Goal: Task Accomplishment & Management: Manage account settings

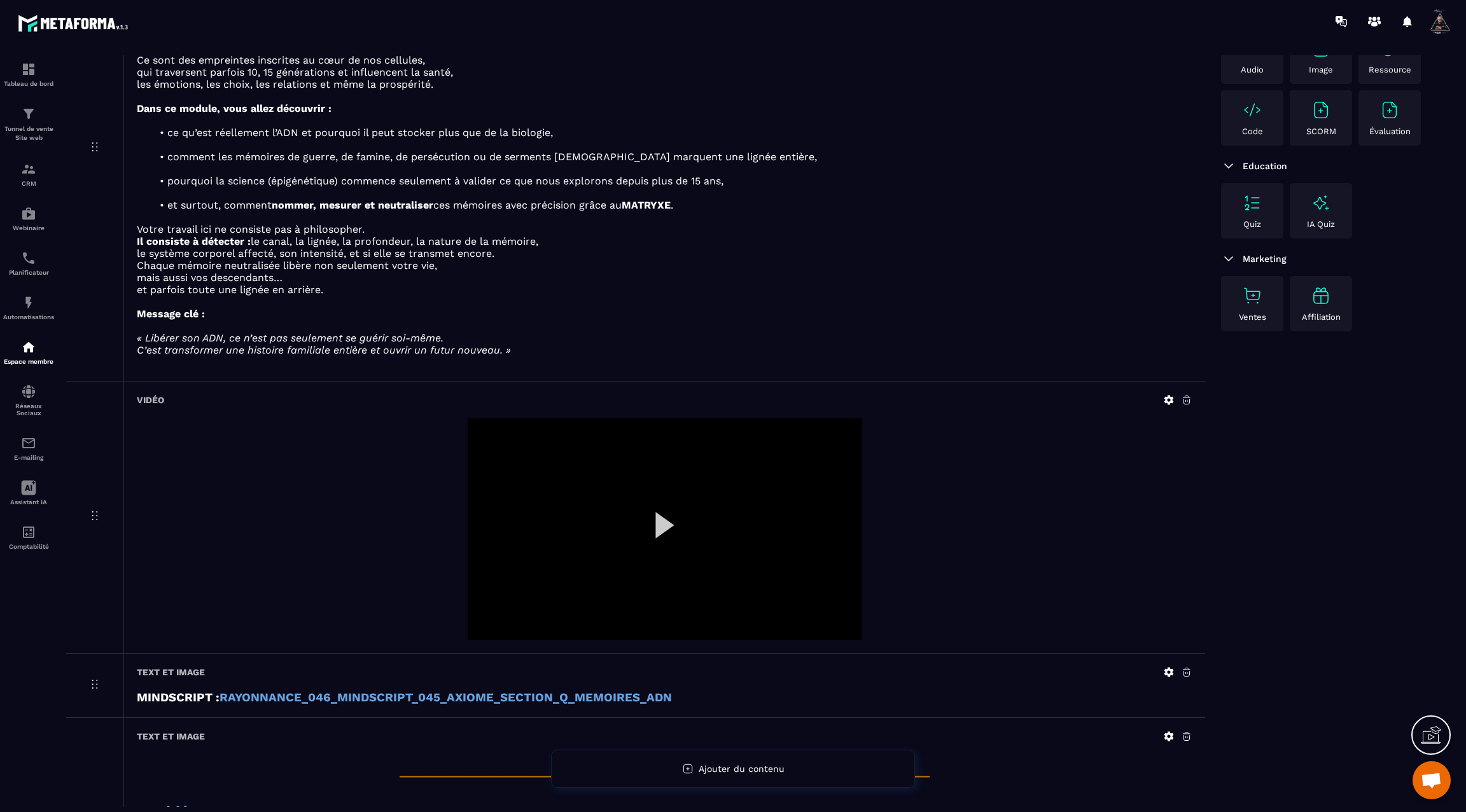
scroll to position [822, 0]
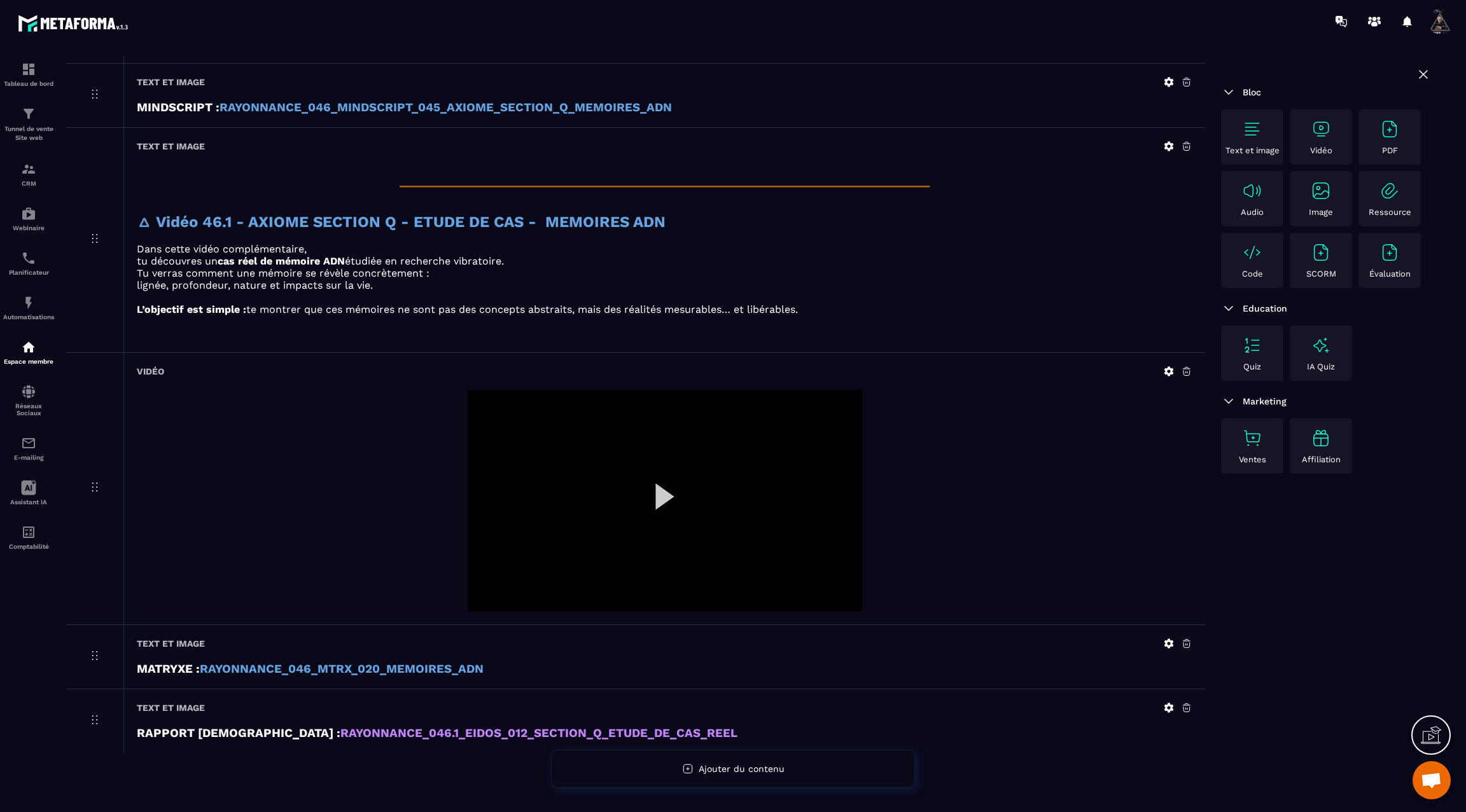
click at [660, 475] on div at bounding box center [665, 501] width 394 height 222
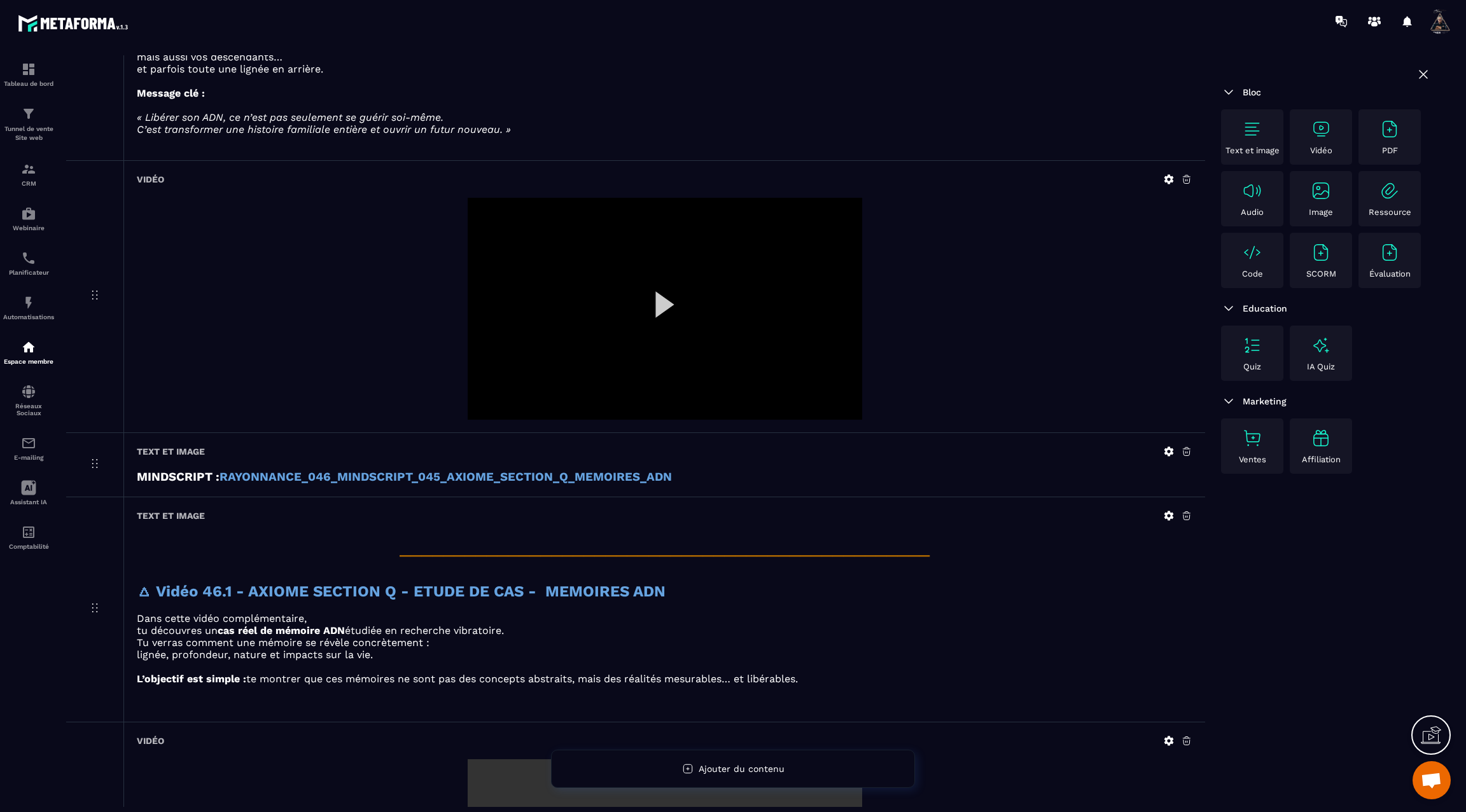
scroll to position [0, 0]
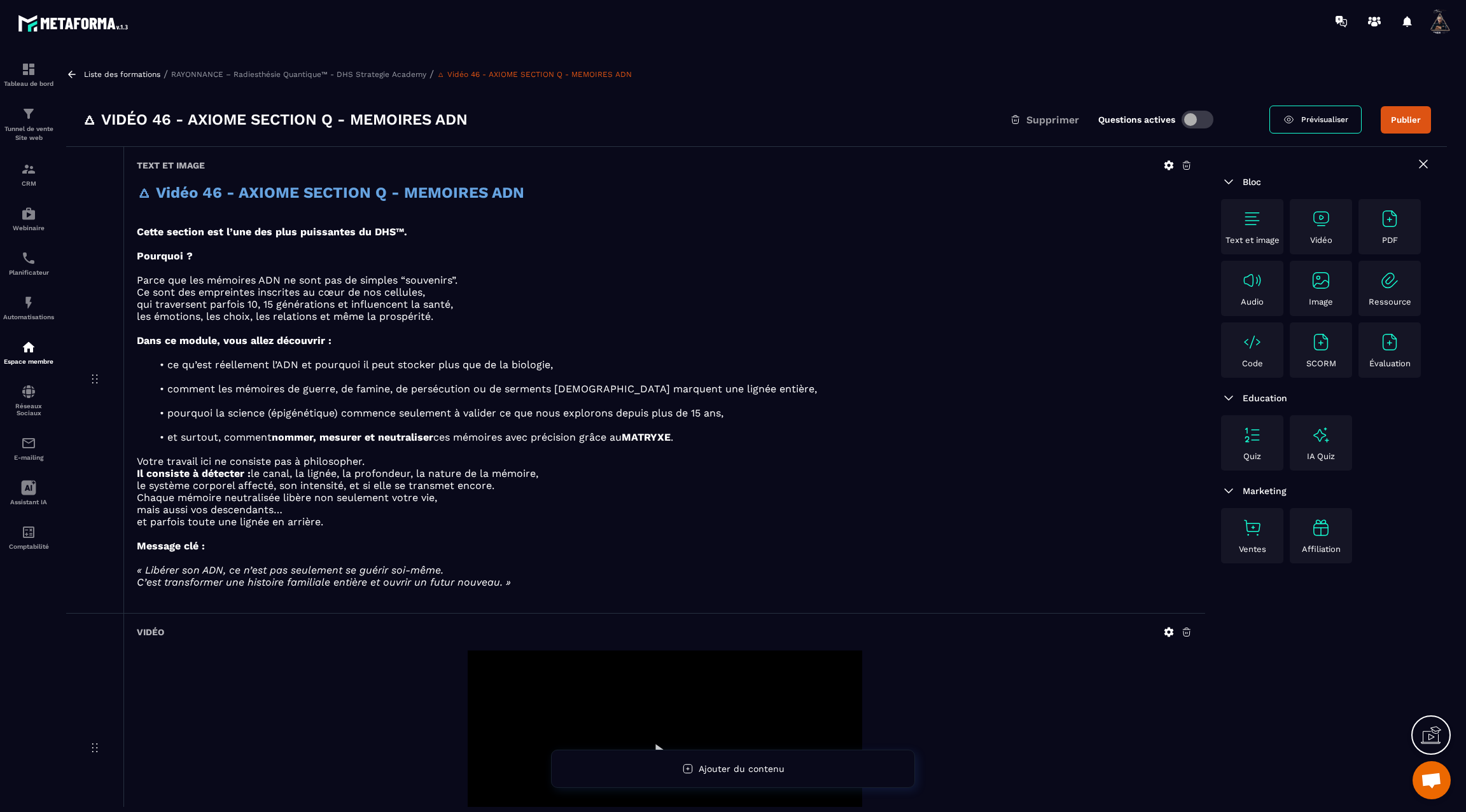
click at [1398, 119] on button "Publier" at bounding box center [1405, 119] width 50 height 27
click at [71, 77] on icon at bounding box center [72, 74] width 7 height 7
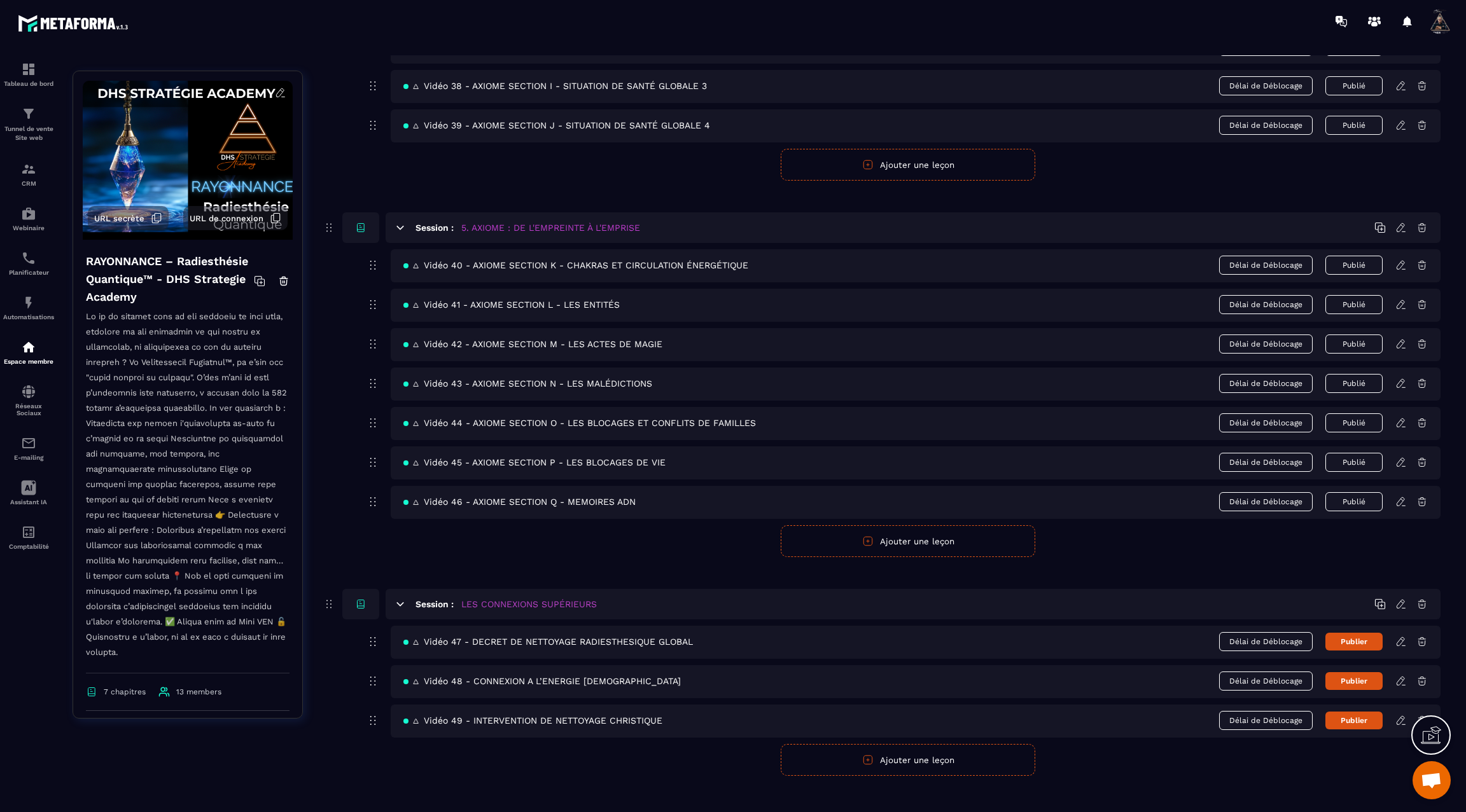
scroll to position [2016, 0]
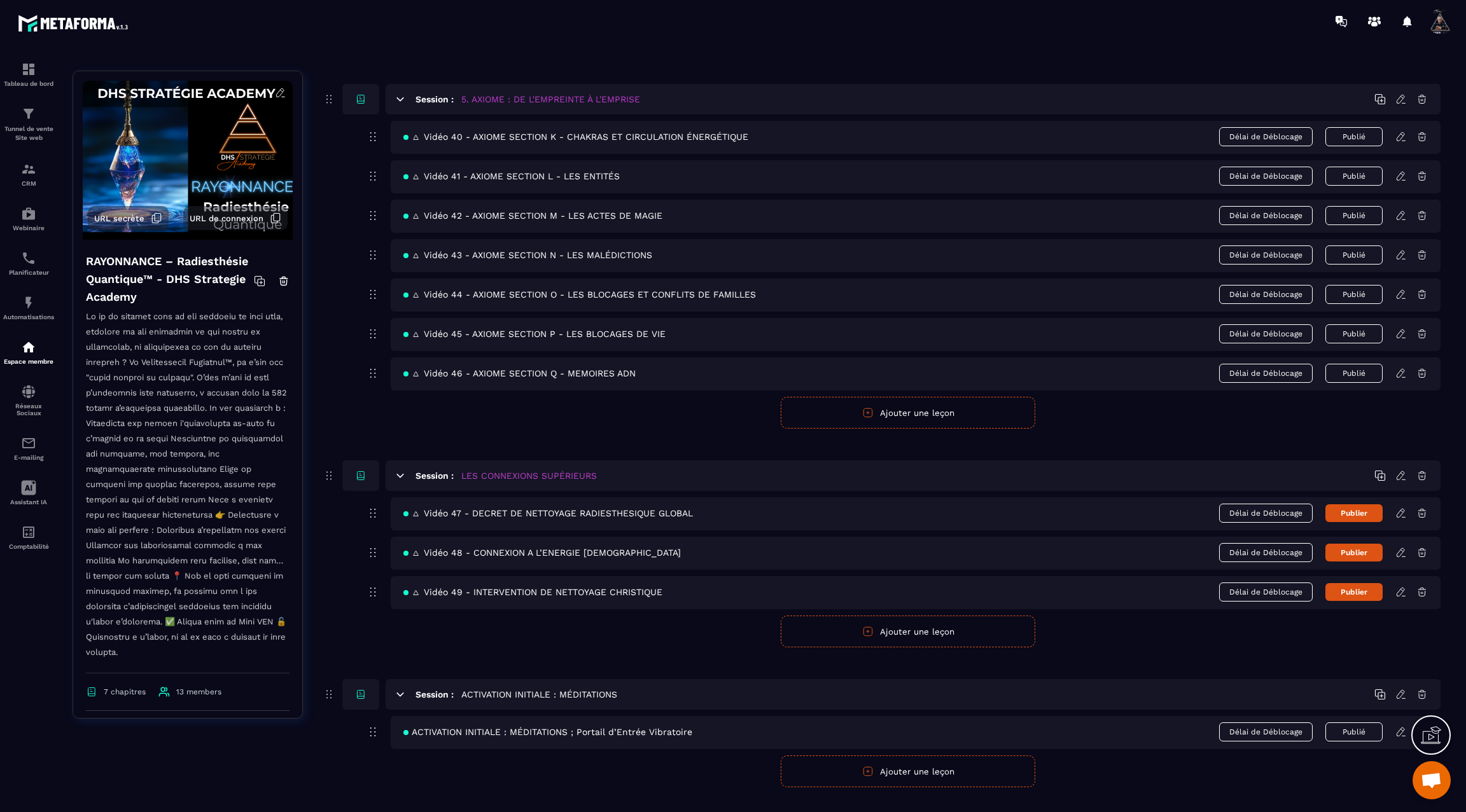
click at [1399, 368] on icon at bounding box center [1401, 373] width 11 height 11
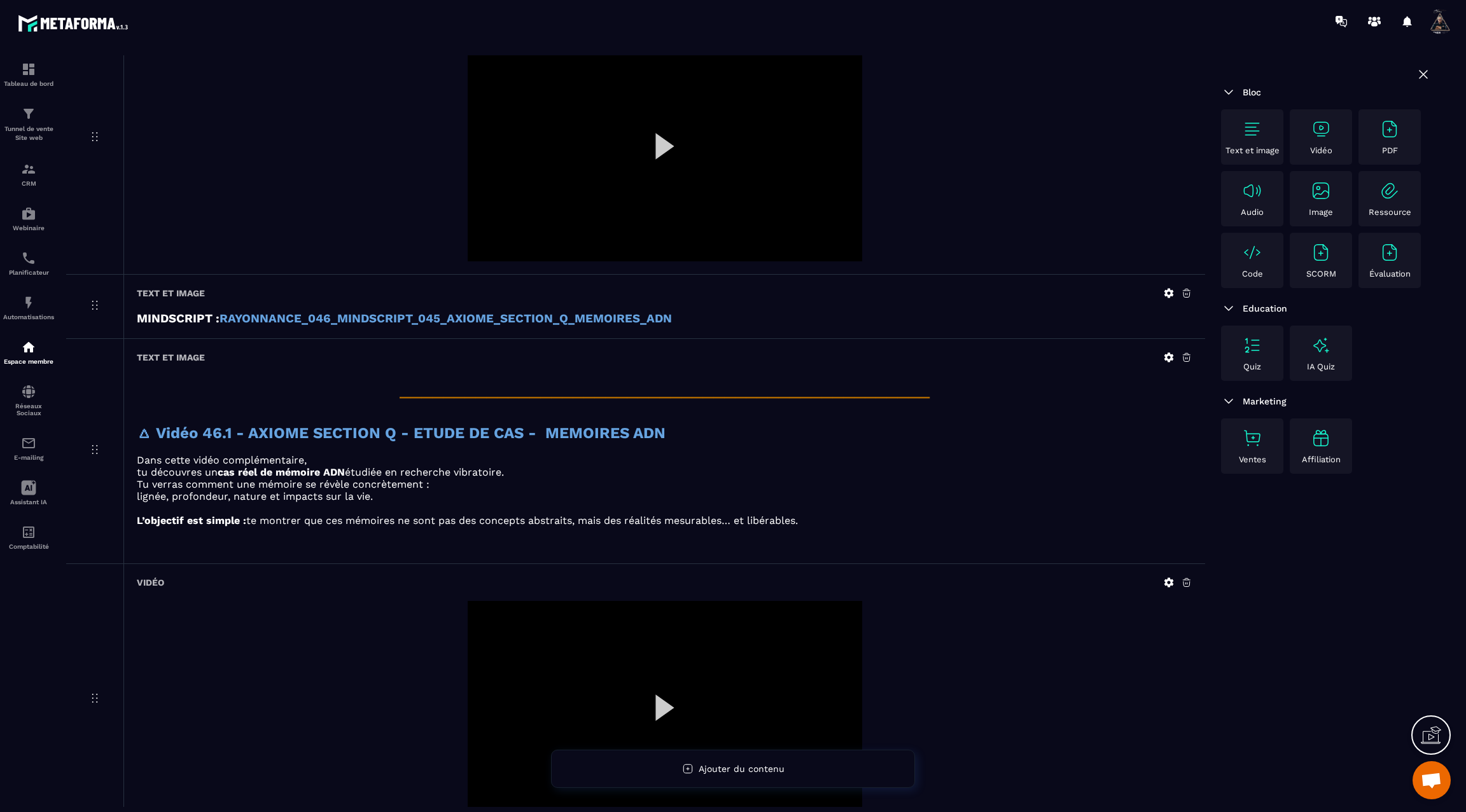
scroll to position [821, 0]
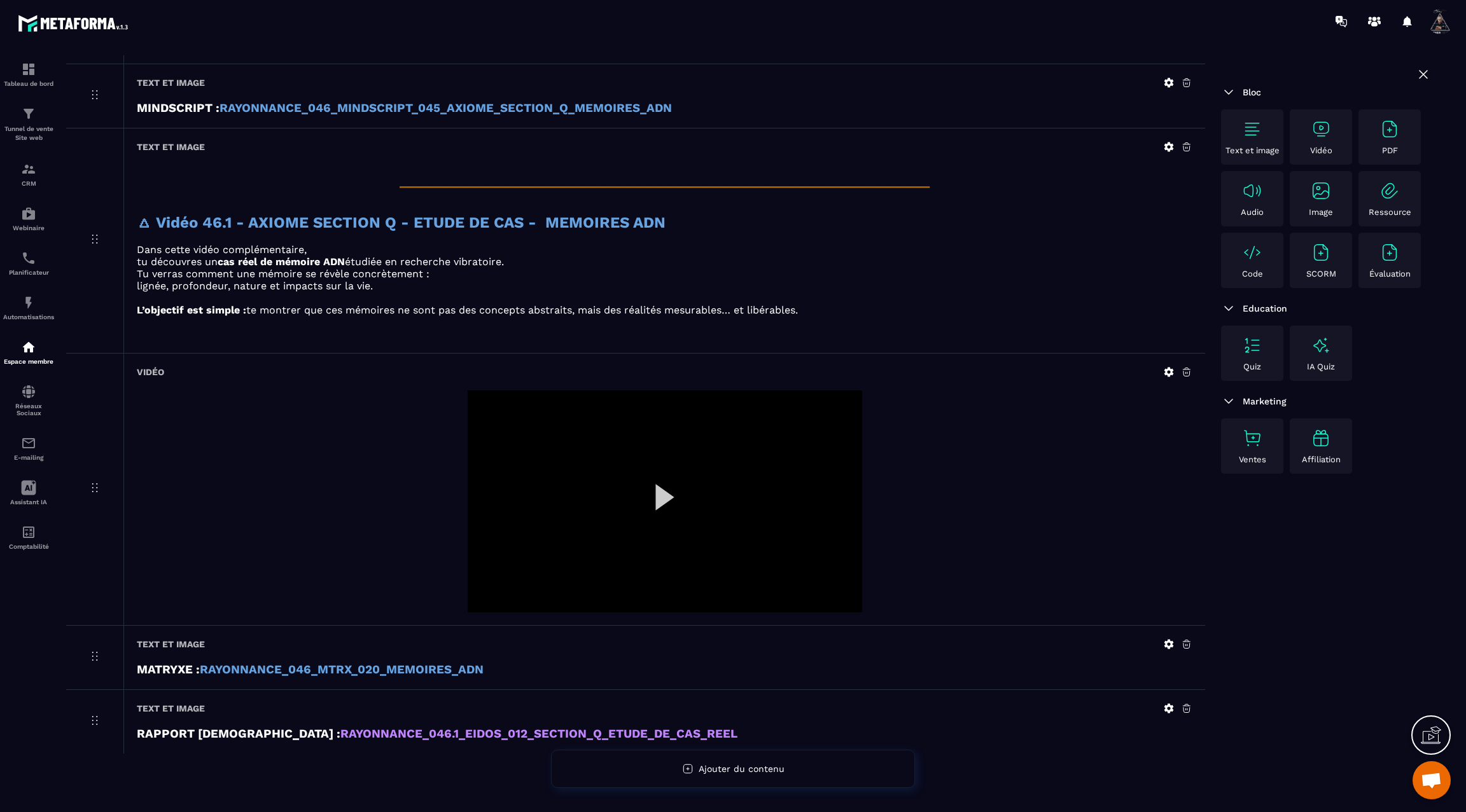
click at [1169, 703] on icon at bounding box center [1168, 708] width 11 height 11
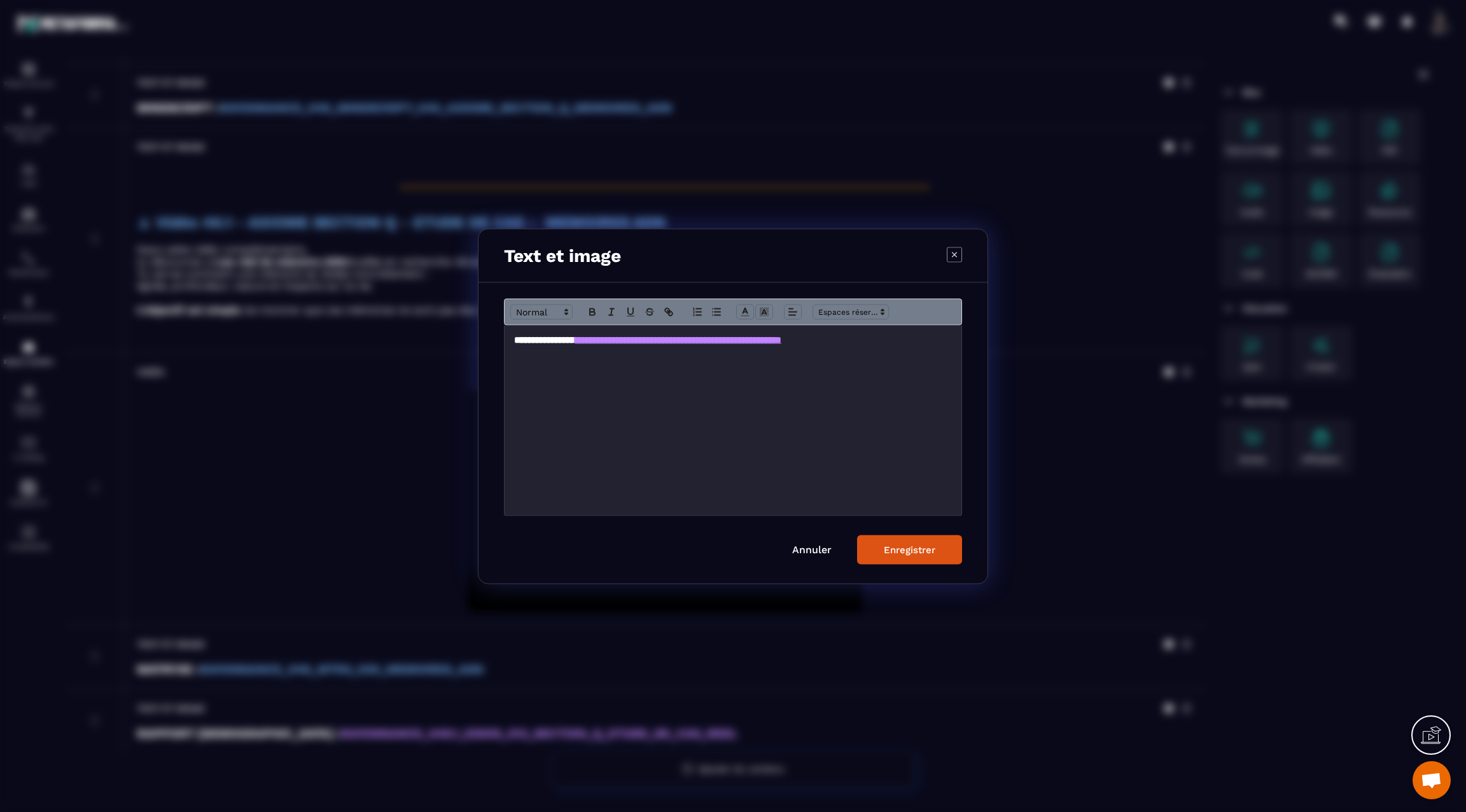
click at [936, 344] on h3 "**********" at bounding box center [733, 339] width 438 height 14
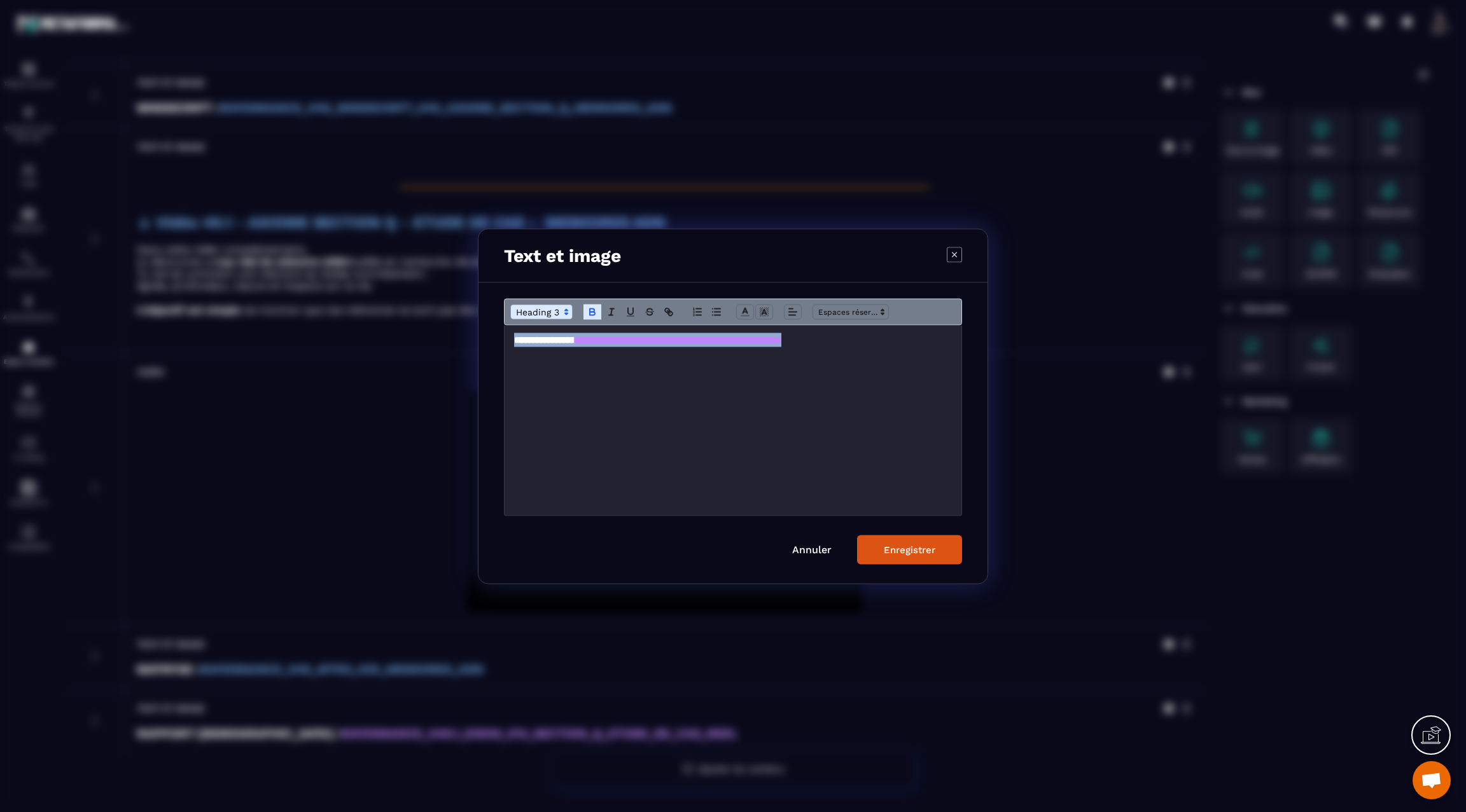
copy h3 "**********"
click at [906, 558] on button "Enregistrer" at bounding box center [909, 549] width 105 height 29
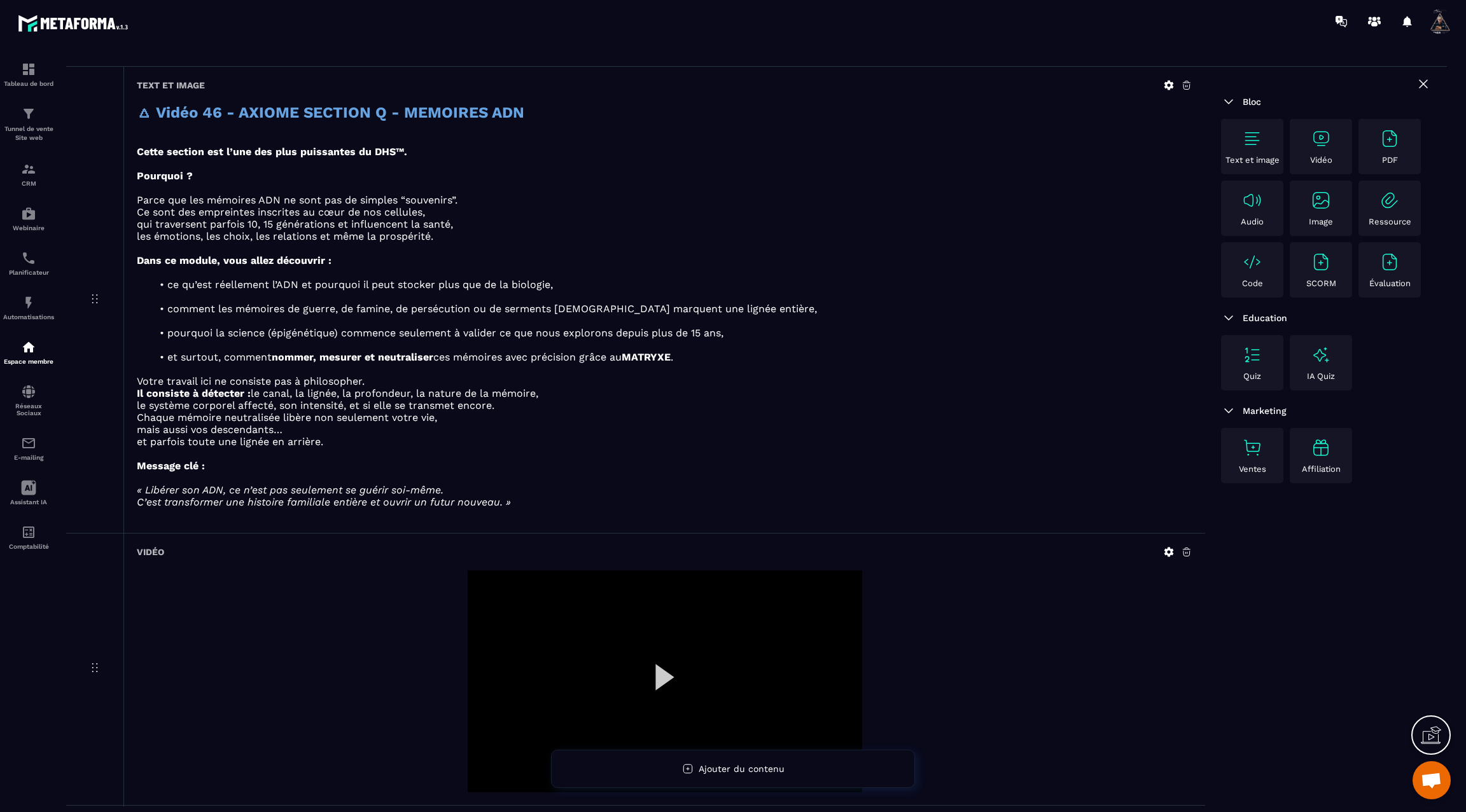
scroll to position [0, 0]
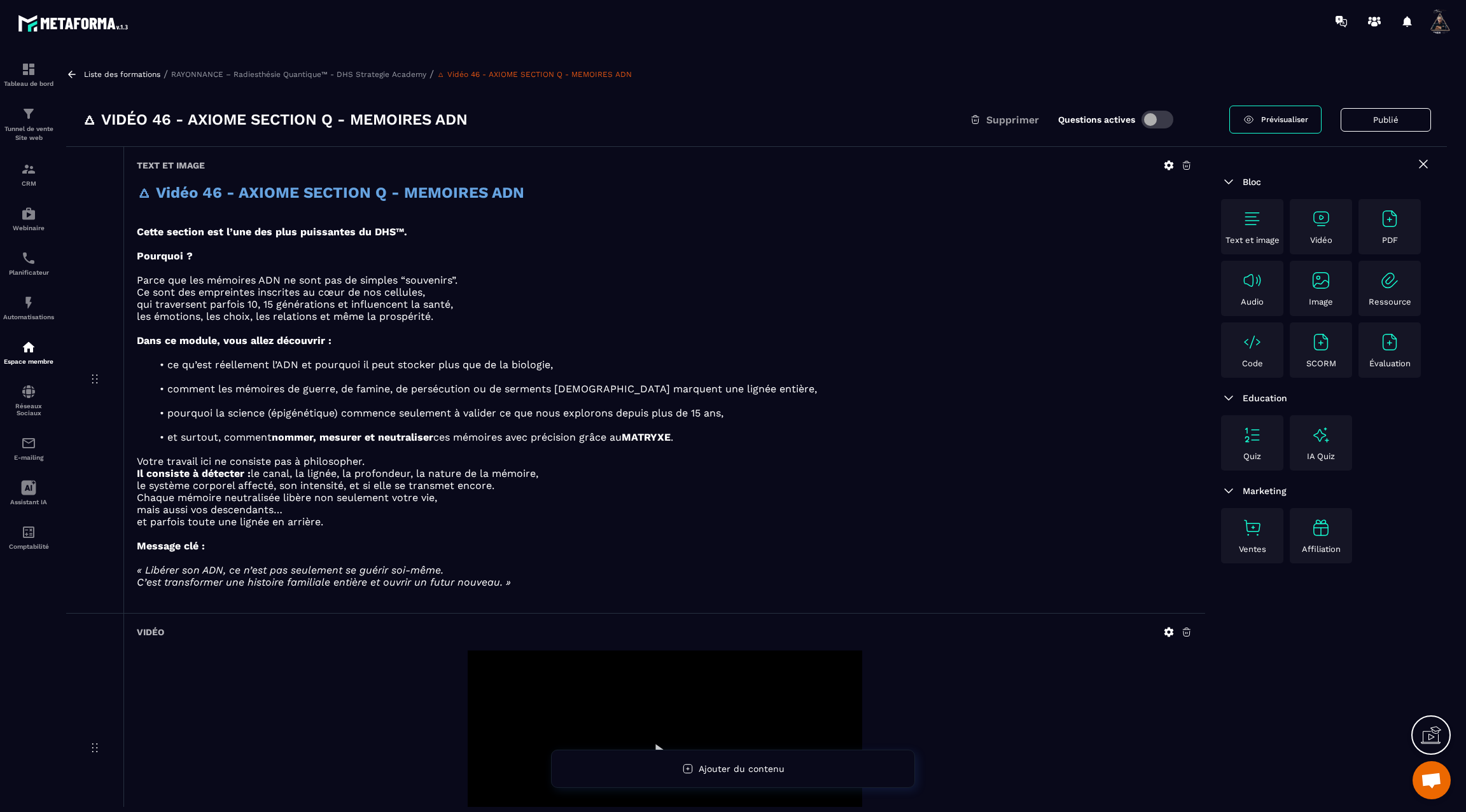
click at [71, 75] on icon at bounding box center [72, 75] width 11 height 11
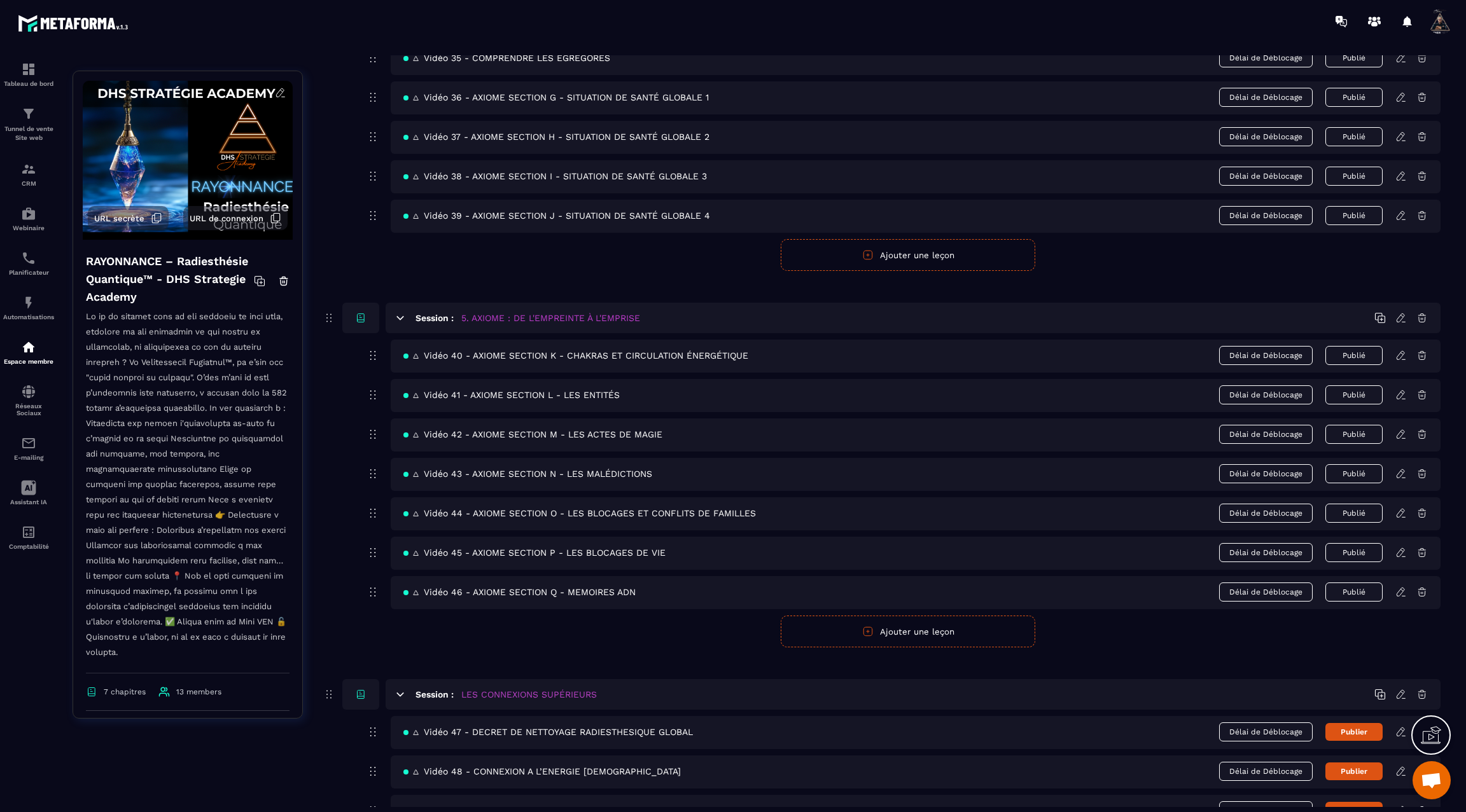
scroll to position [2016, 0]
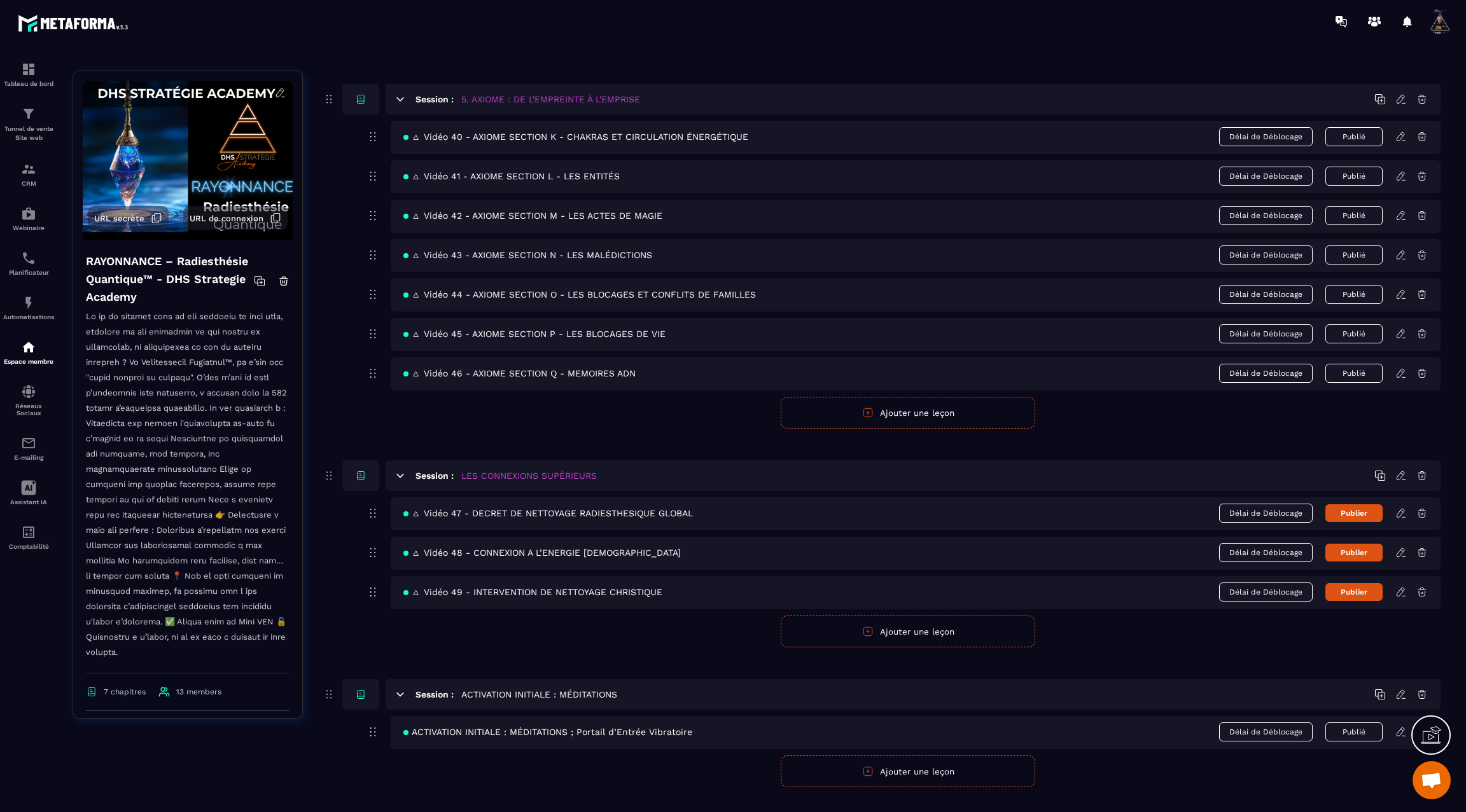
click at [1403, 508] on icon at bounding box center [1401, 513] width 11 height 11
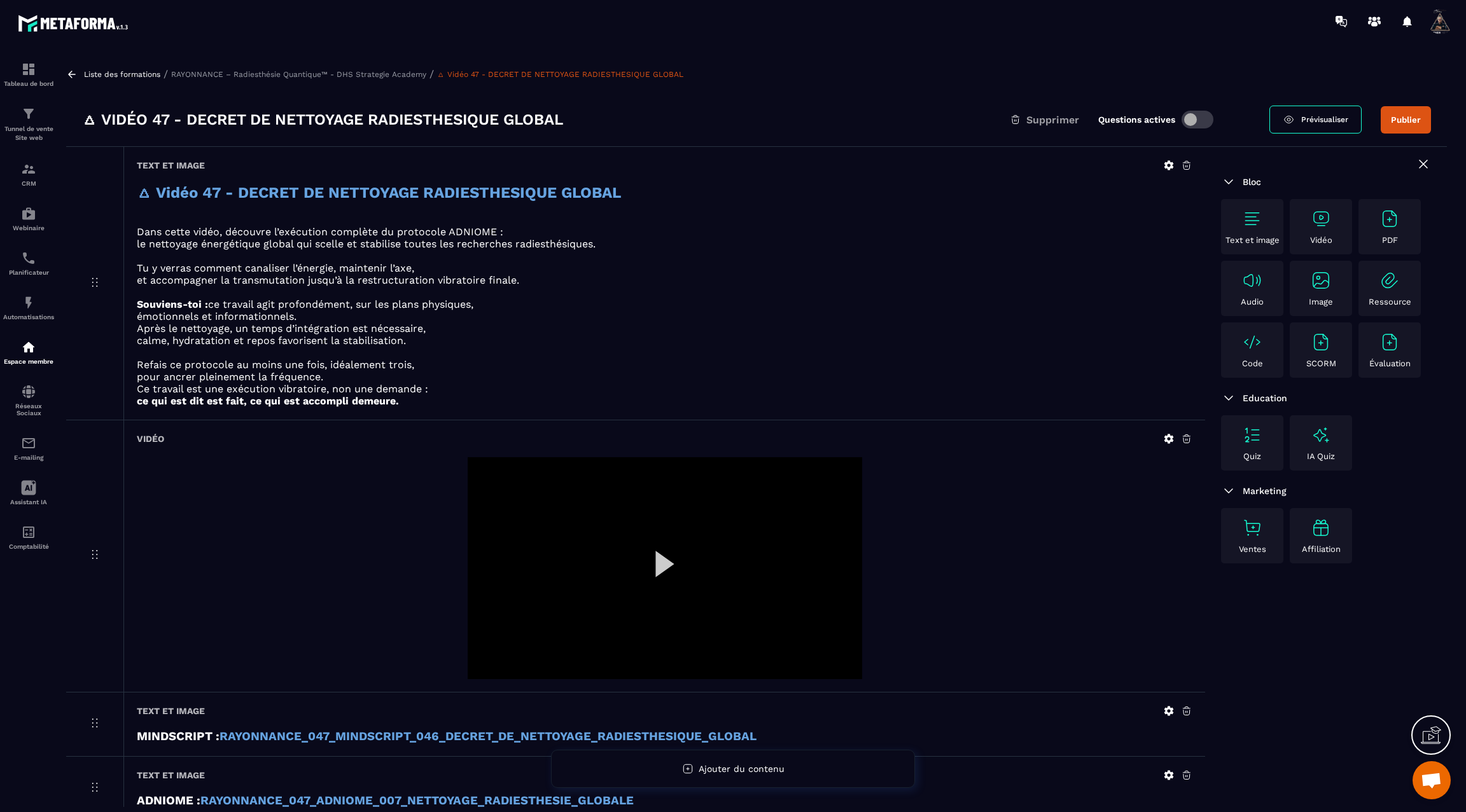
scroll to position [81, 0]
